Goal: Information Seeking & Learning: Learn about a topic

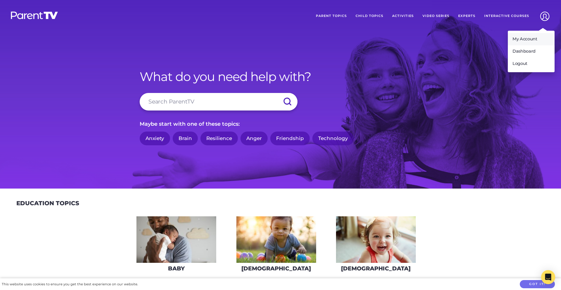
click at [534, 37] on link "My Account" at bounding box center [531, 39] width 47 height 12
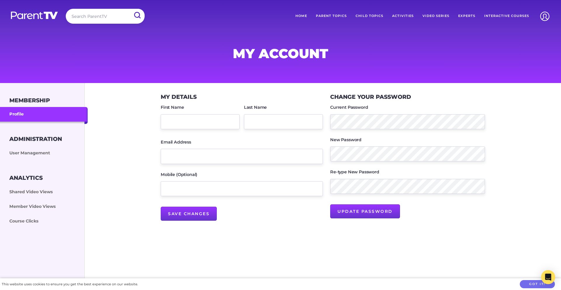
click at [305, 17] on link "Home" at bounding box center [301, 16] width 20 height 15
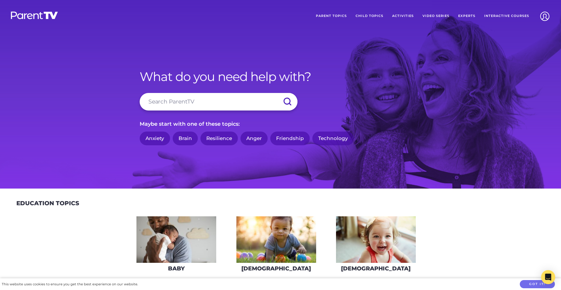
click at [336, 15] on link "Parent Topics" at bounding box center [331, 16] width 40 height 15
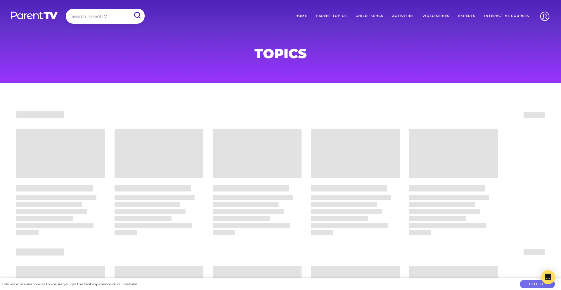
click at [371, 15] on link "Child Topics" at bounding box center [369, 16] width 37 height 15
